Goal: Information Seeking & Learning: Find specific fact

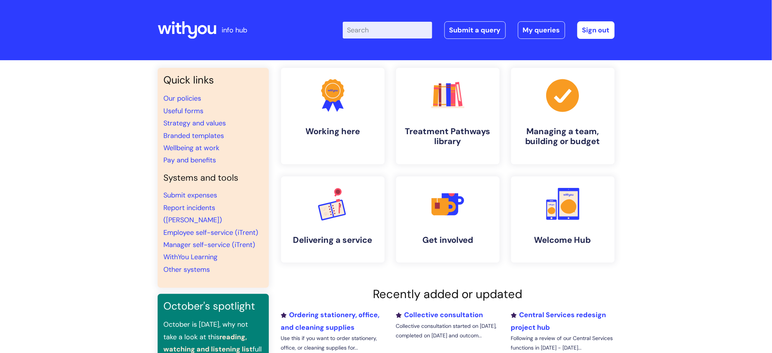
click at [383, 33] on input "Enter your search term here..." at bounding box center [388, 30] width 90 height 17
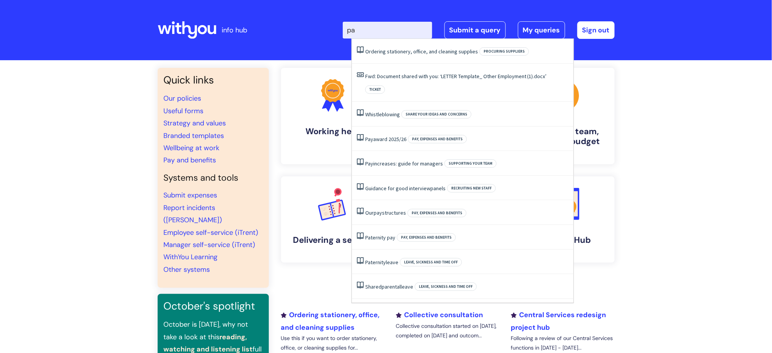
type input "pay"
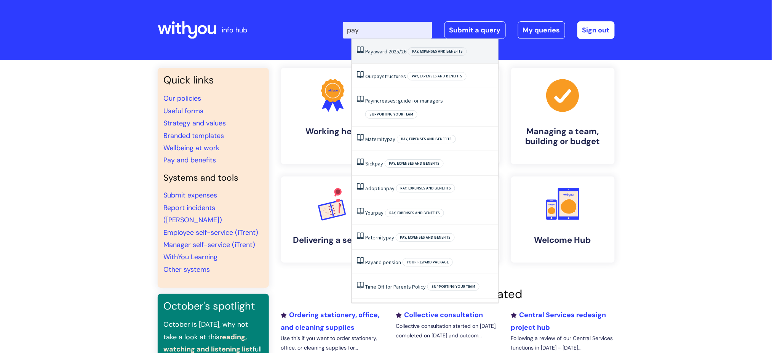
click at [383, 53] on link "Pay award 2025/26" at bounding box center [385, 51] width 41 height 7
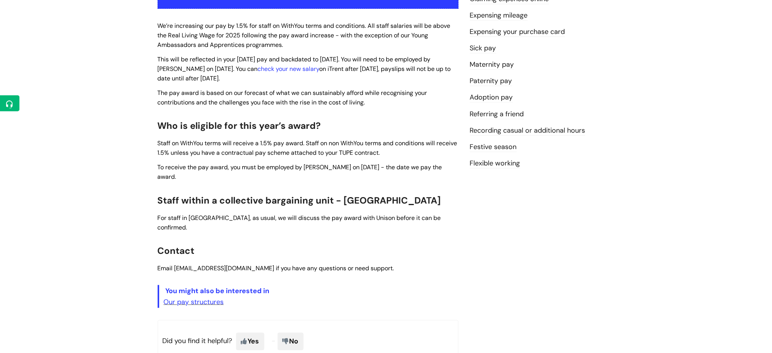
scroll to position [202, 0]
